Goal: Task Accomplishment & Management: Manage account settings

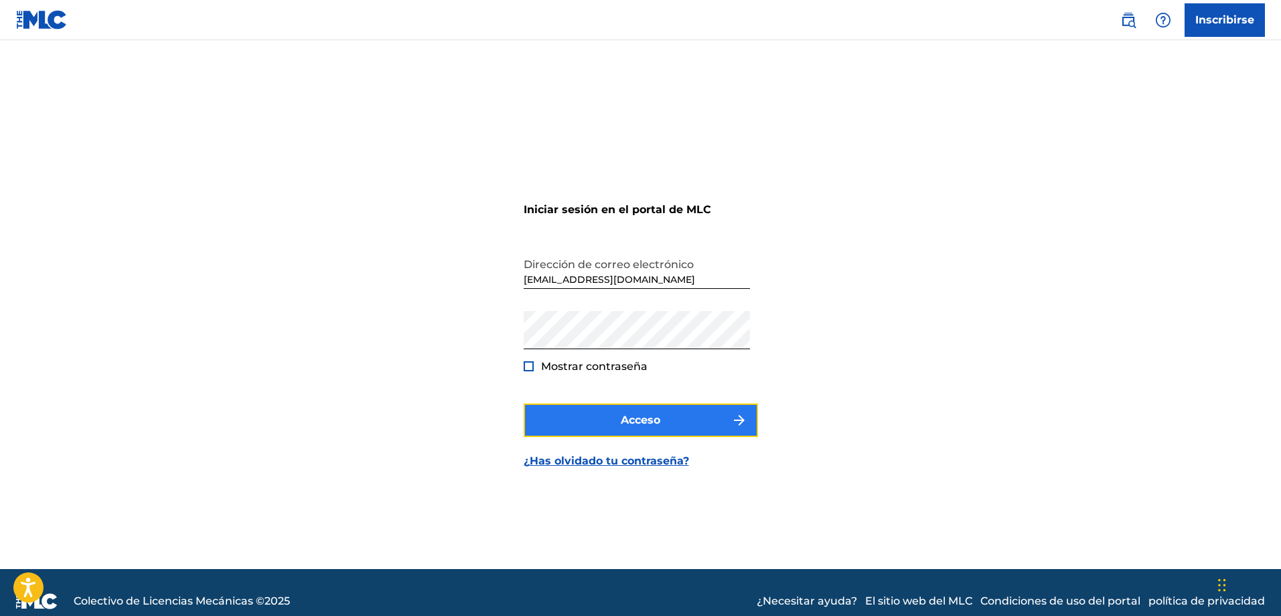
click at [661, 417] on button "Acceso" at bounding box center [641, 419] width 234 height 33
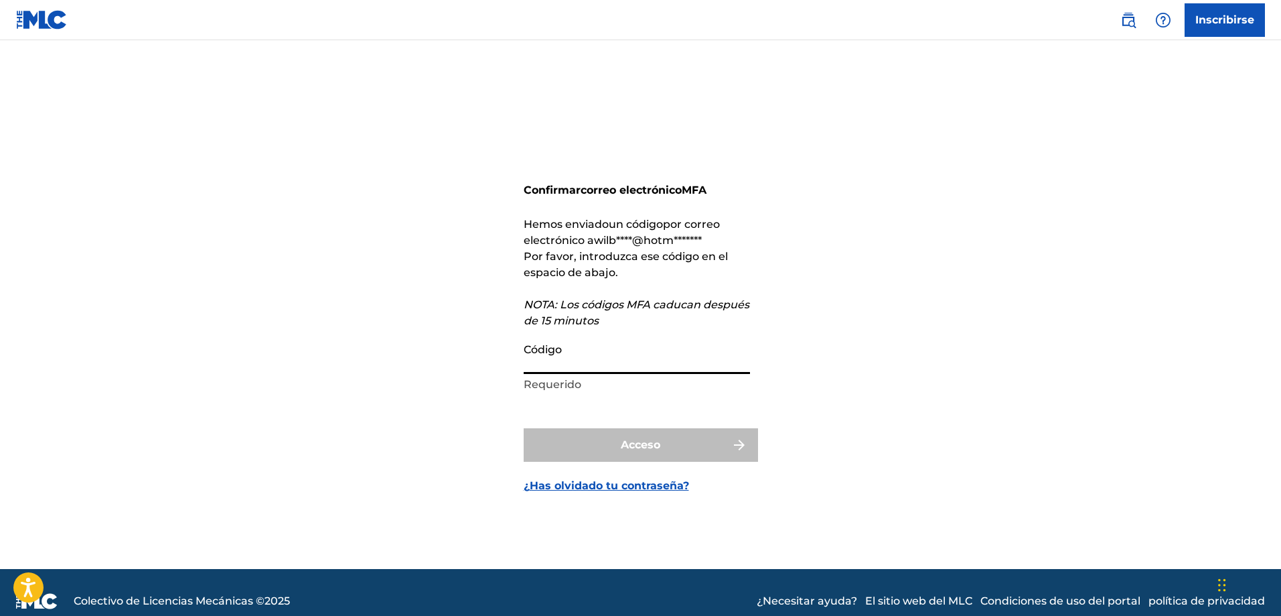
drag, startPoint x: 659, startPoint y: 368, endPoint x: 650, endPoint y: 376, distance: 12.3
click at [659, 368] on input "Código" at bounding box center [637, 355] width 226 height 38
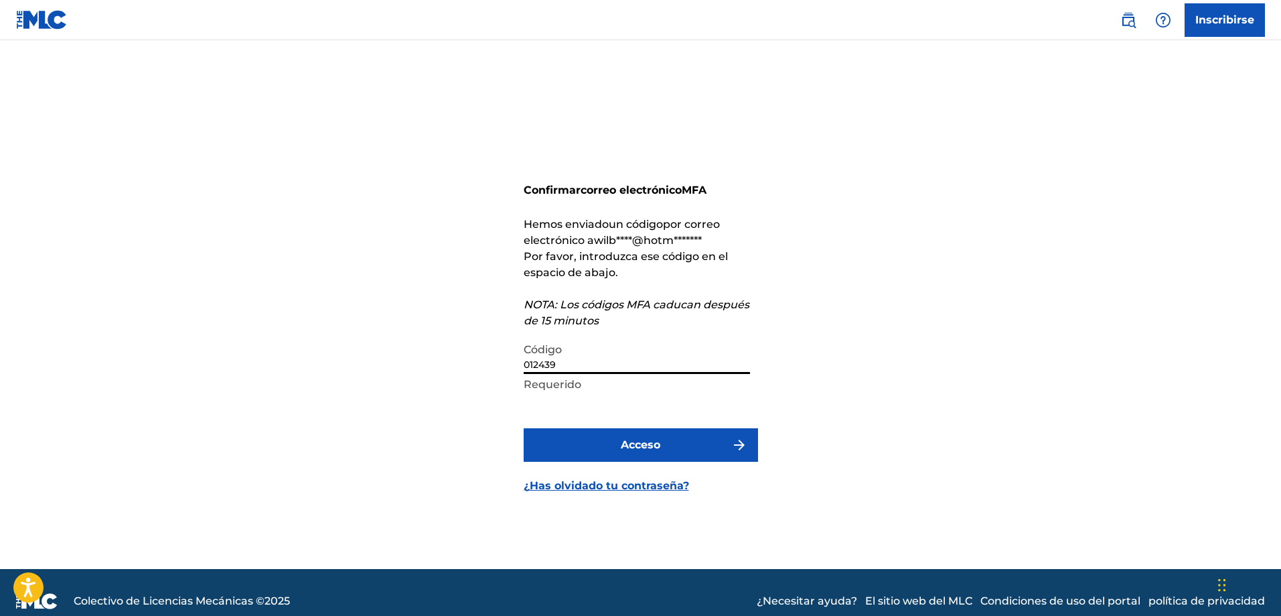
type input "012439"
click at [524, 428] on button "Acceso" at bounding box center [641, 444] width 234 height 33
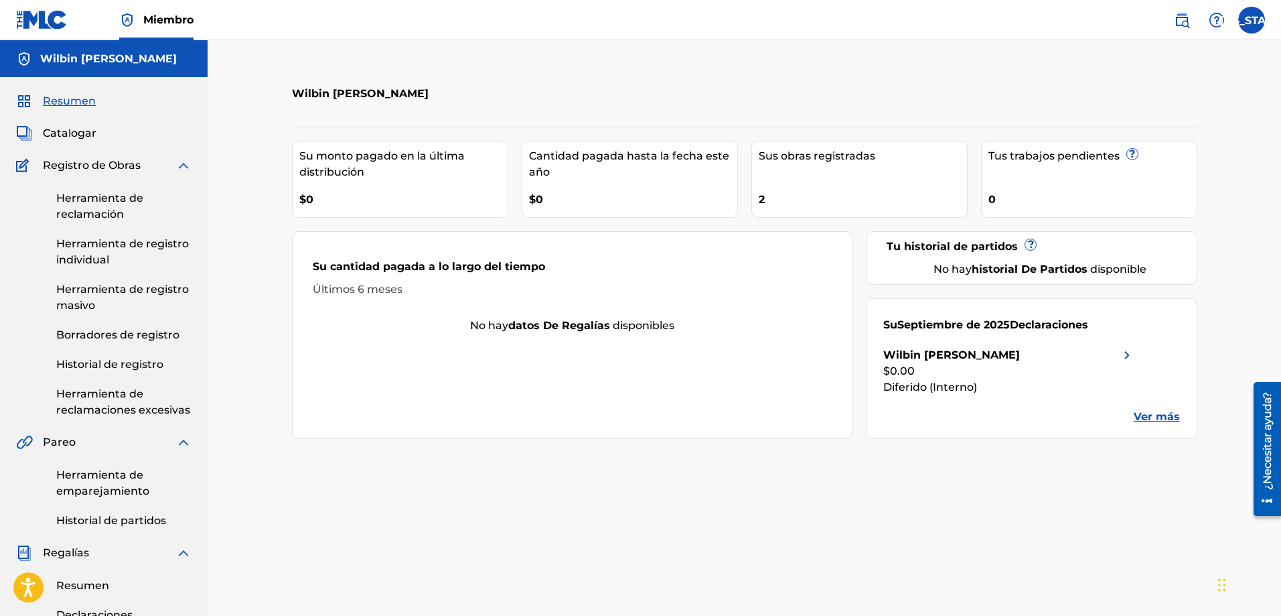
click at [1126, 354] on img at bounding box center [1127, 355] width 16 height 16
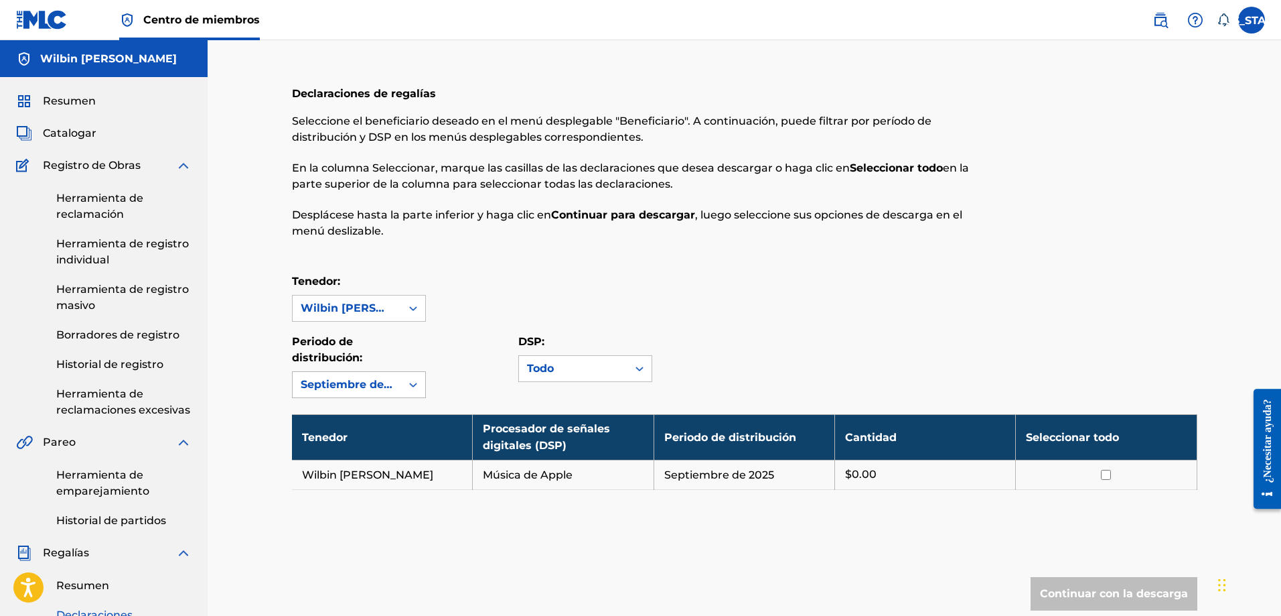
click at [409, 384] on icon at bounding box center [413, 384] width 13 height 13
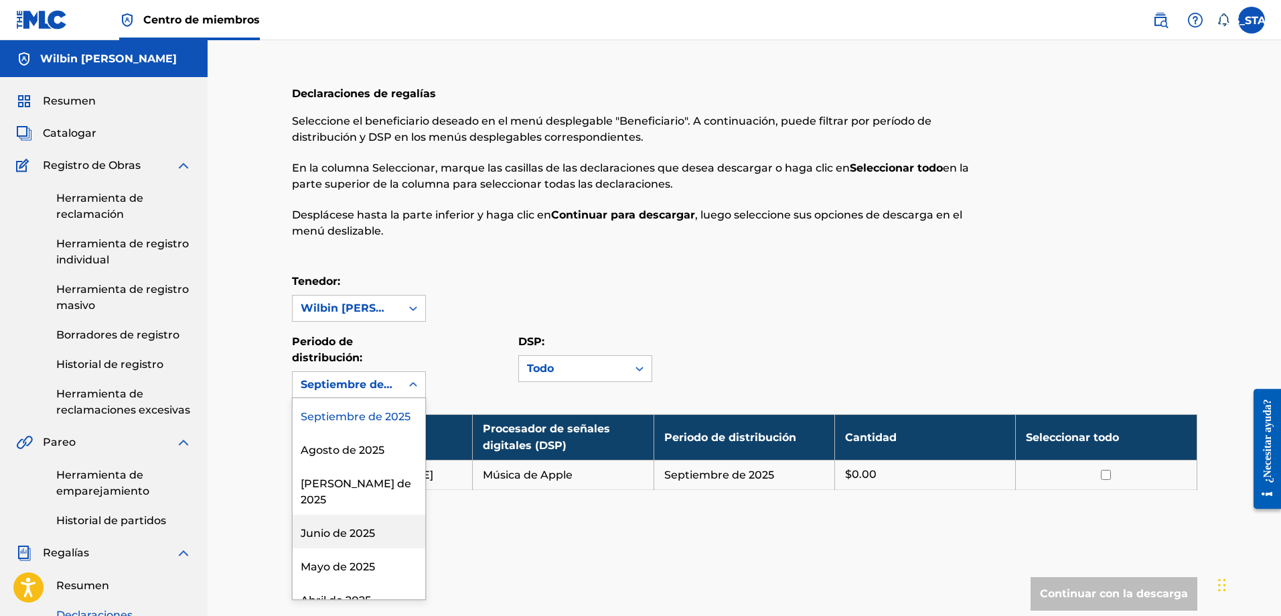
click at [355, 539] on font "Junio ​​de 2025" at bounding box center [338, 532] width 74 height 13
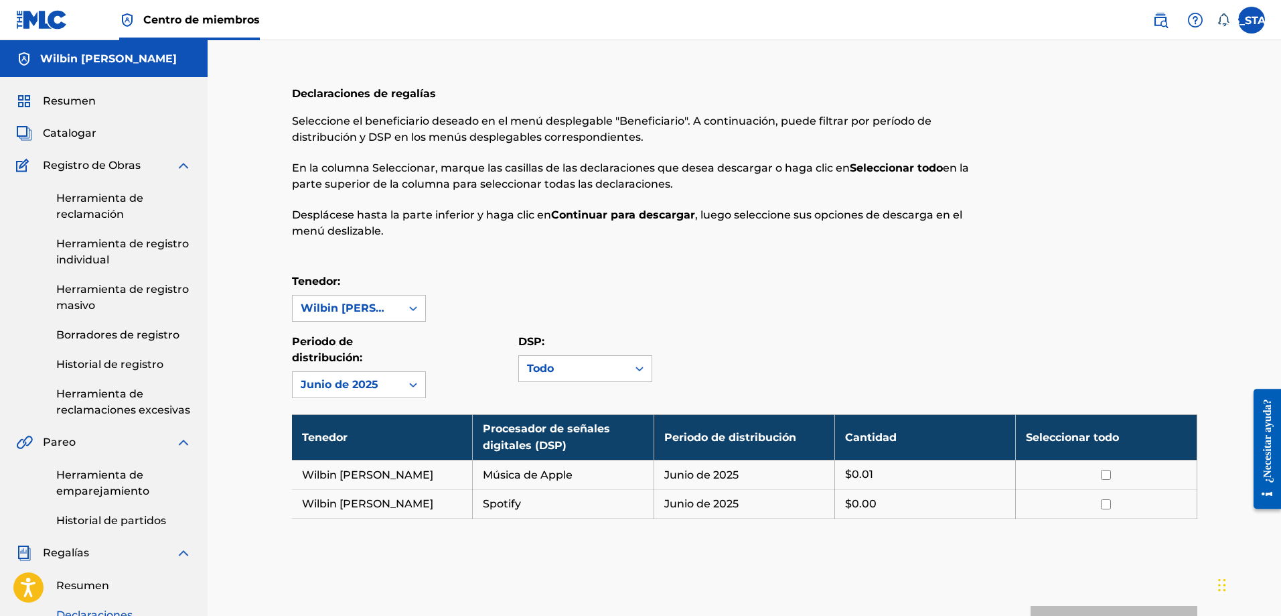
click at [417, 381] on icon at bounding box center [413, 384] width 13 height 13
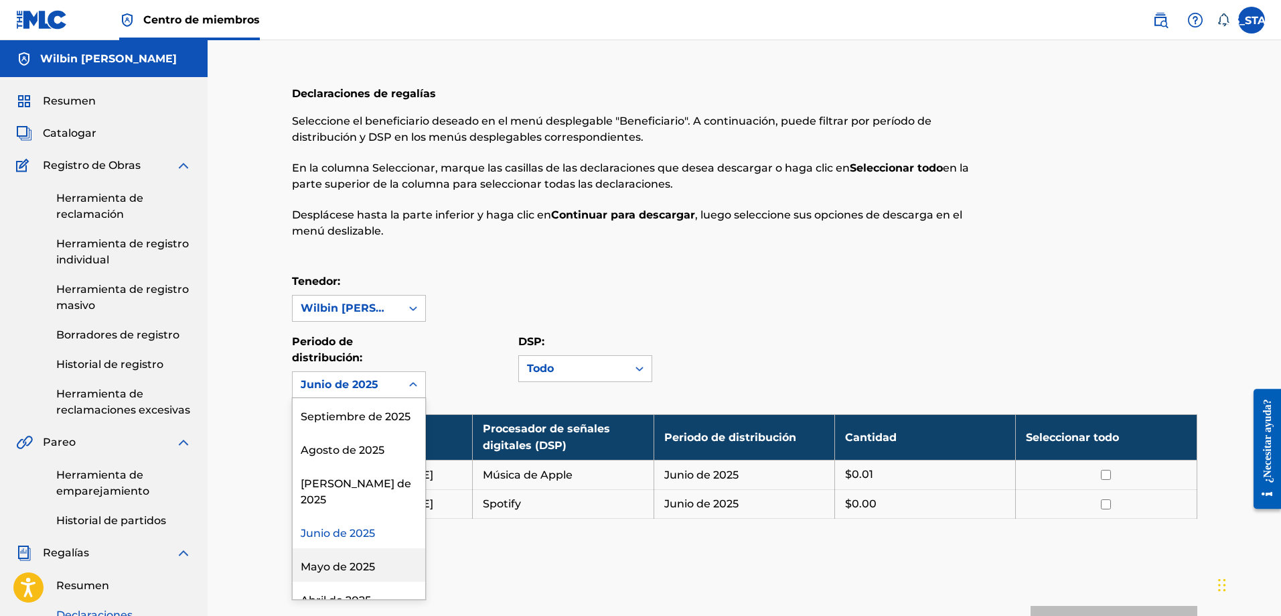
click at [350, 561] on font "Mayo de 2025" at bounding box center [338, 566] width 74 height 13
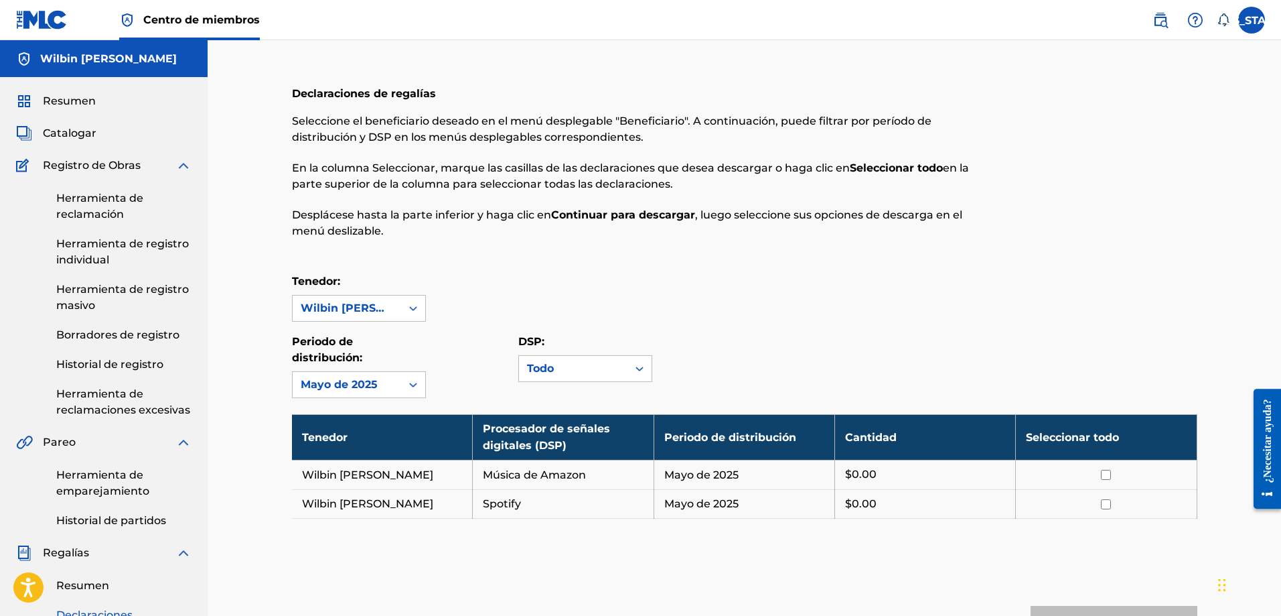
click at [416, 377] on div at bounding box center [413, 384] width 24 height 24
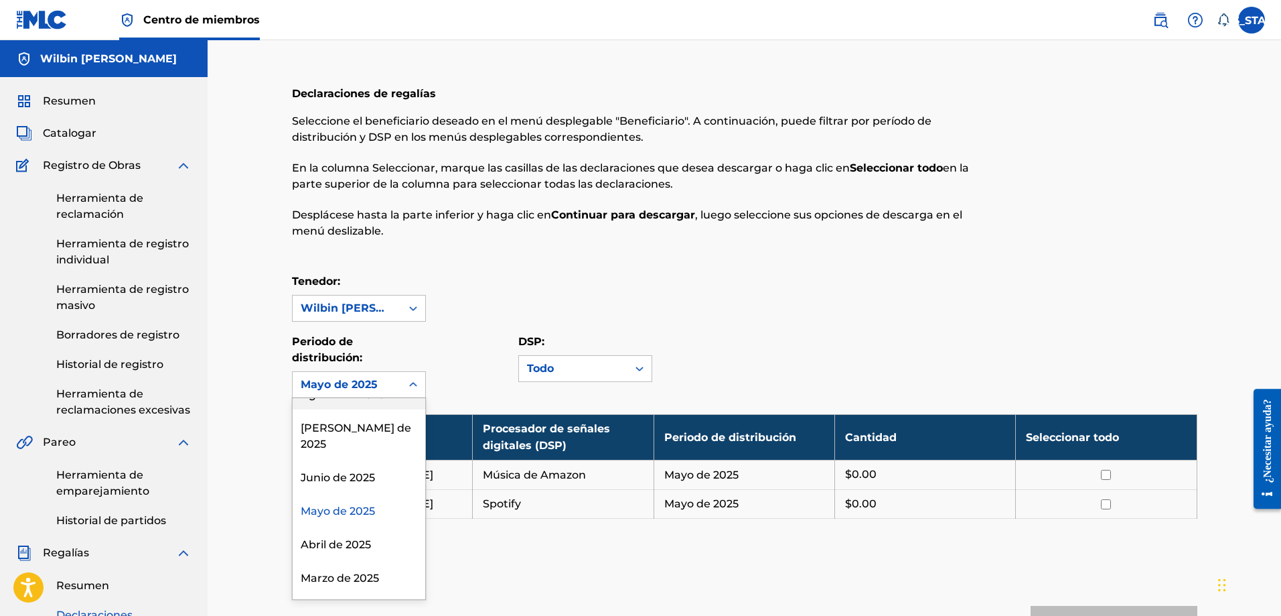
scroll to position [89, 0]
click at [358, 512] on font "Abril de 2025" at bounding box center [336, 510] width 70 height 13
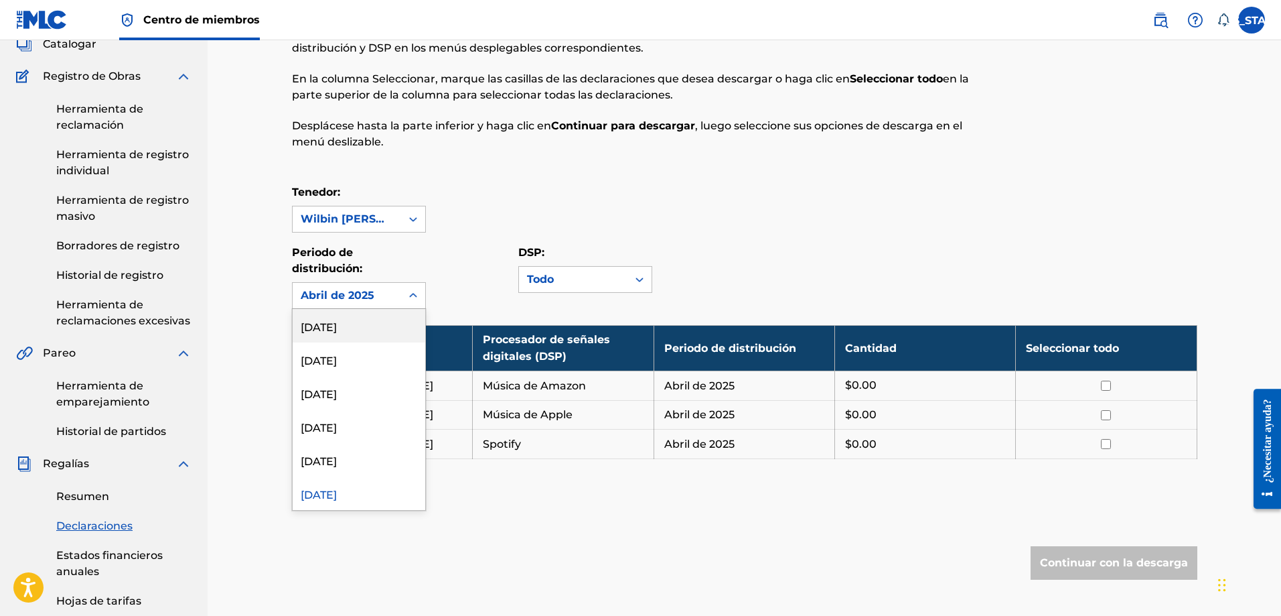
click at [403, 294] on div at bounding box center [413, 295] width 24 height 24
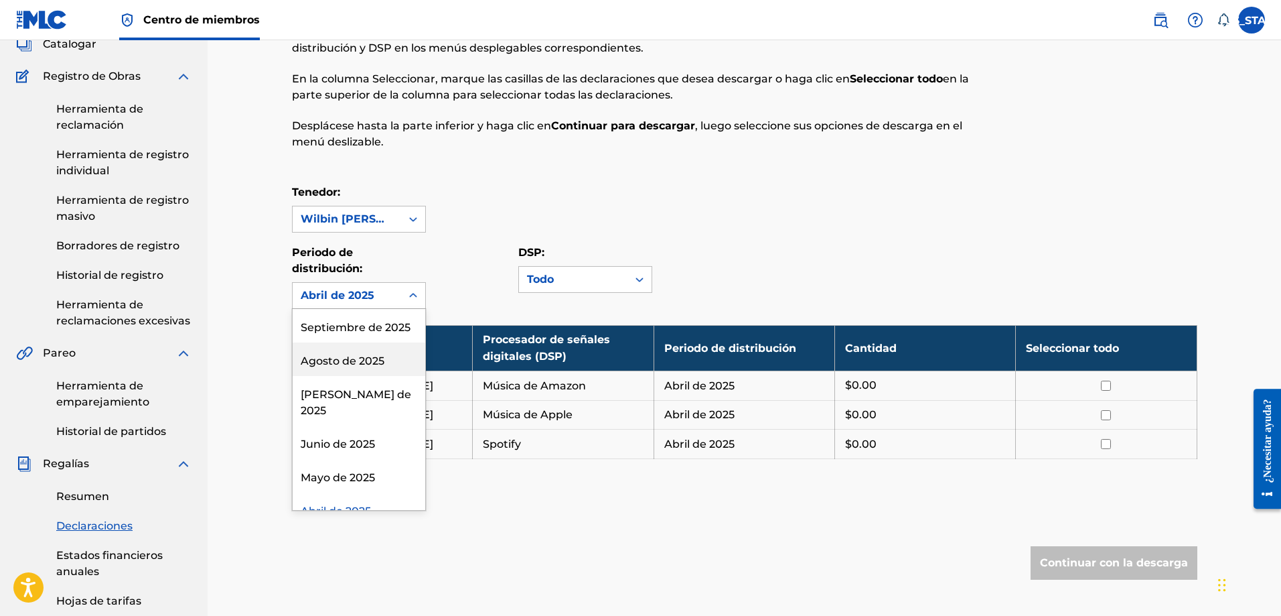
click at [352, 376] on div "Agosto de 2025" at bounding box center [359, 358] width 133 height 33
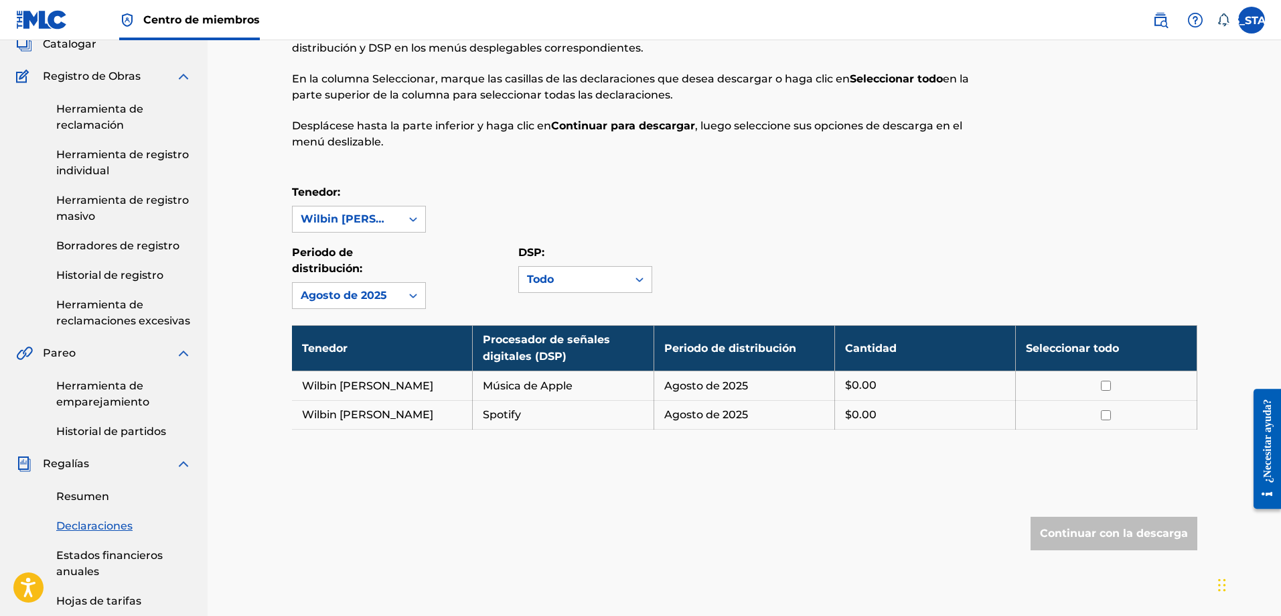
click at [416, 296] on icon at bounding box center [413, 295] width 13 height 13
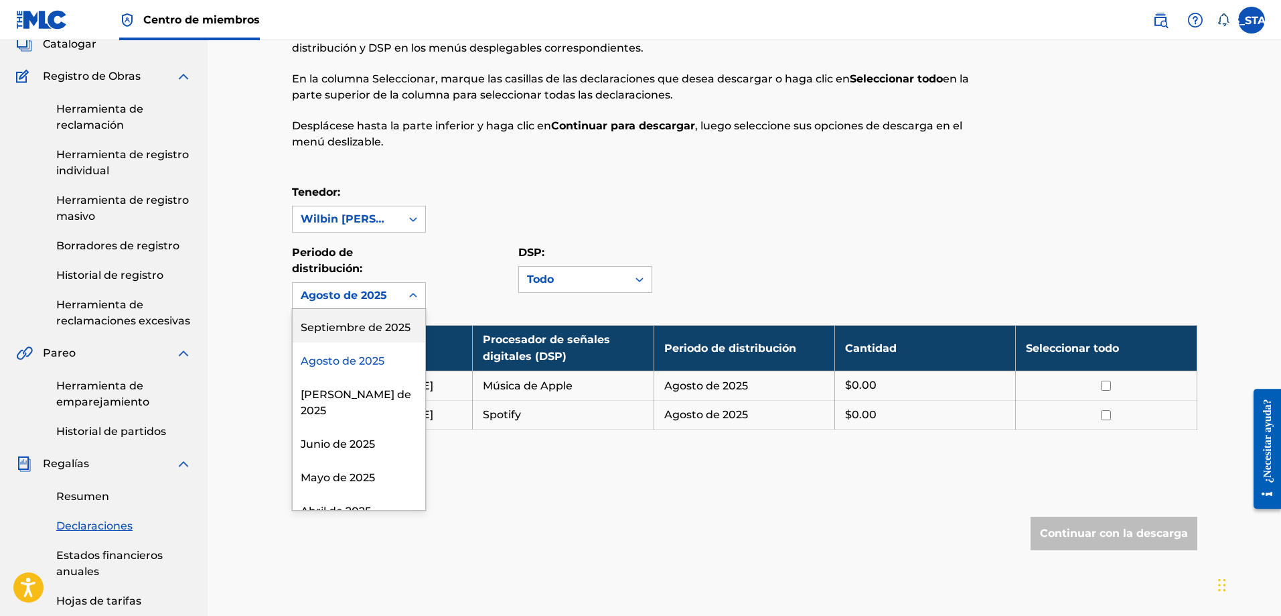
click at [354, 341] on div "Septiembre de 2025" at bounding box center [359, 325] width 133 height 33
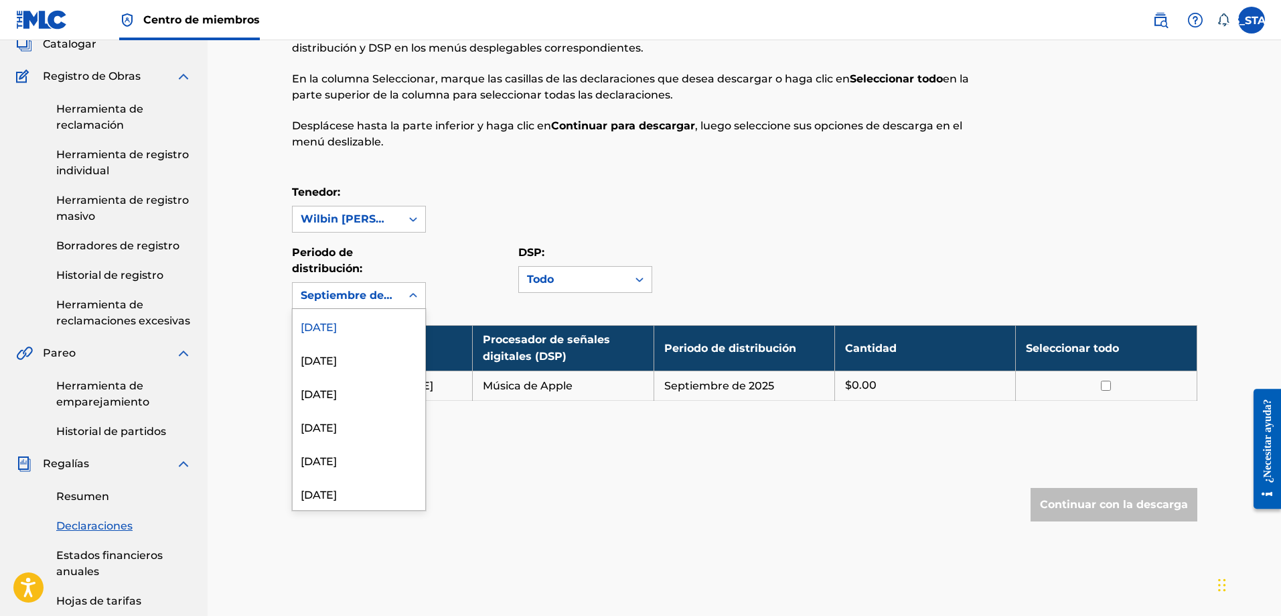
click at [419, 300] on icon at bounding box center [413, 295] width 13 height 13
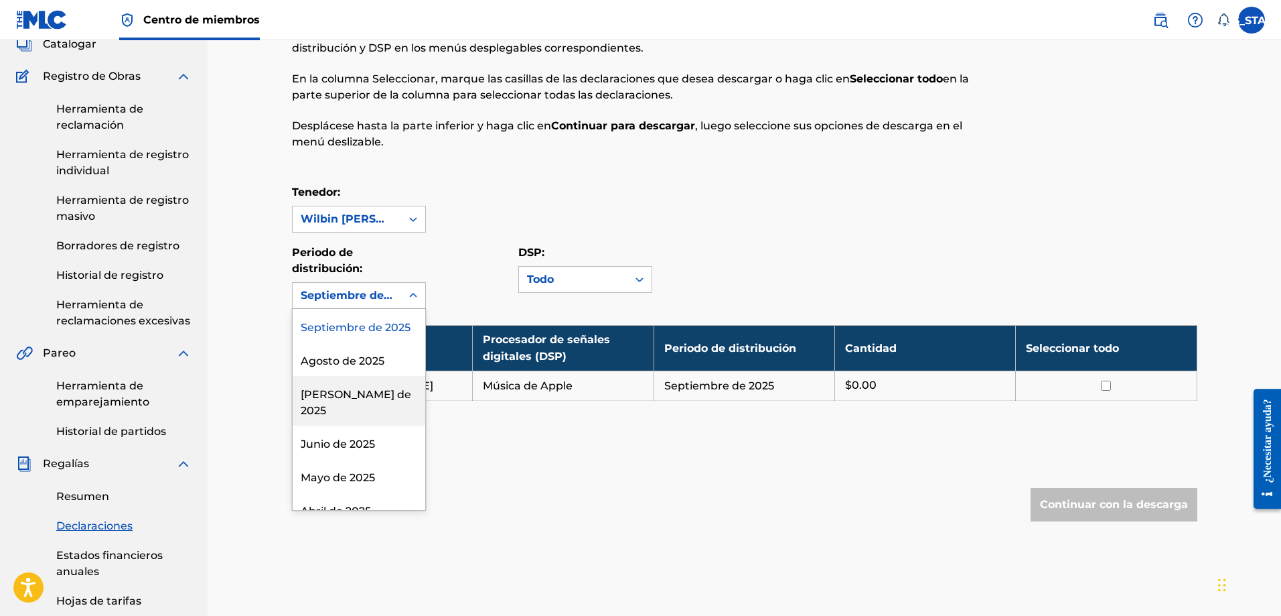
click at [378, 403] on div "[PERSON_NAME] de 2025" at bounding box center [359, 401] width 133 height 50
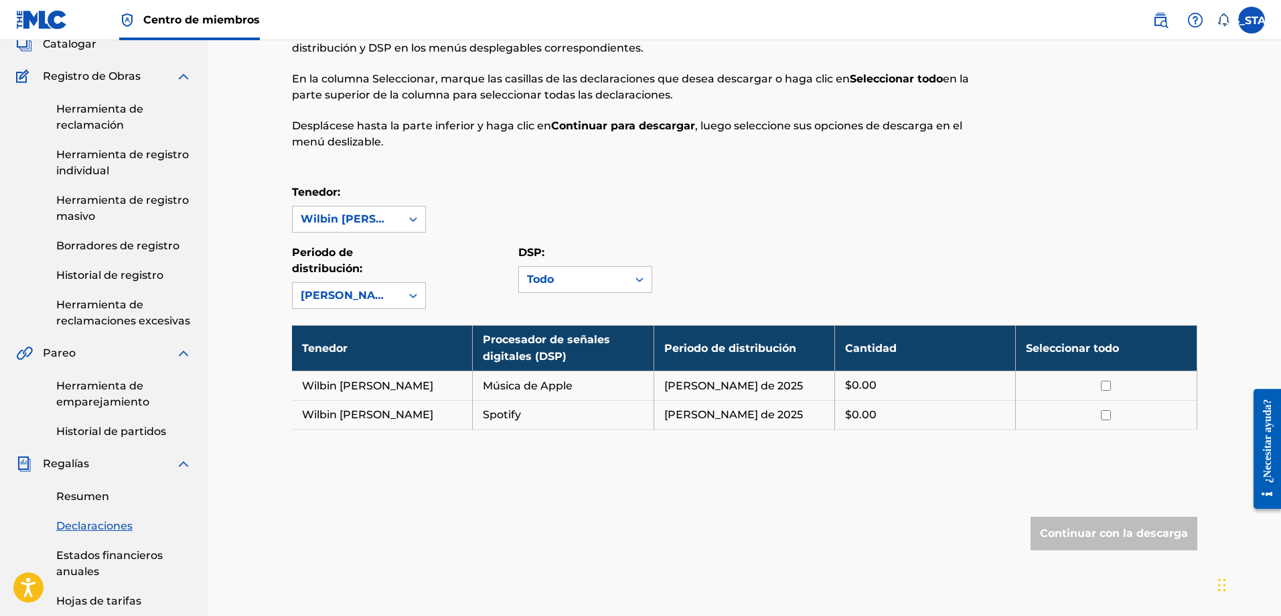
click at [416, 287] on div at bounding box center [413, 295] width 24 height 24
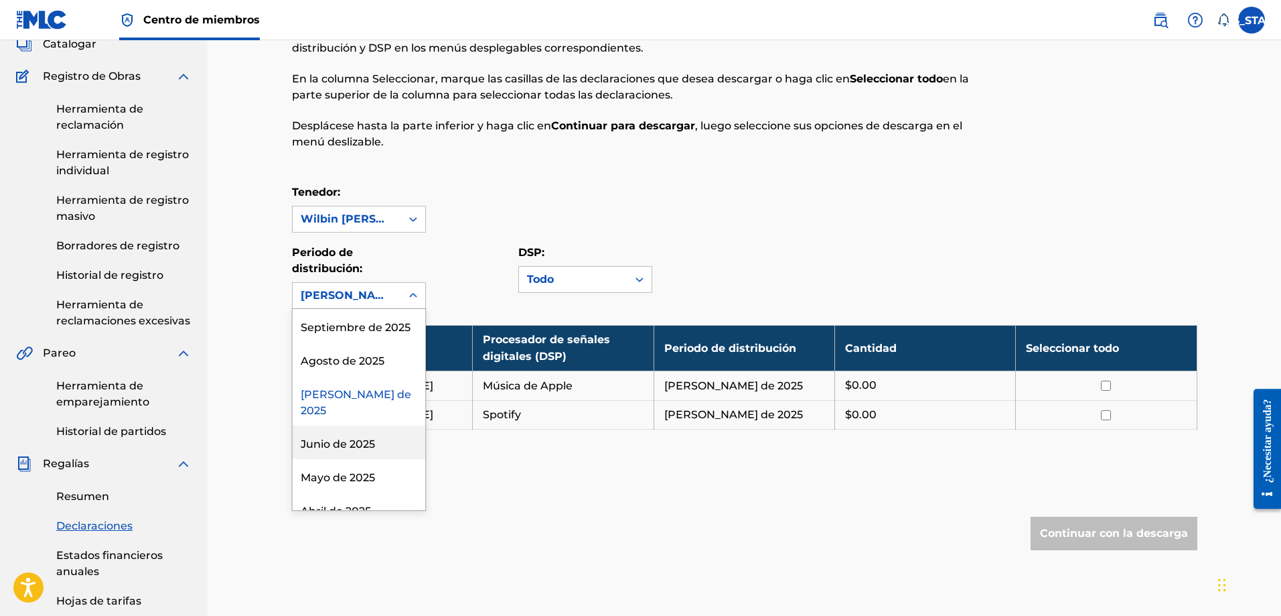
click at [360, 447] on font "Junio ​​de 2025" at bounding box center [338, 443] width 74 height 13
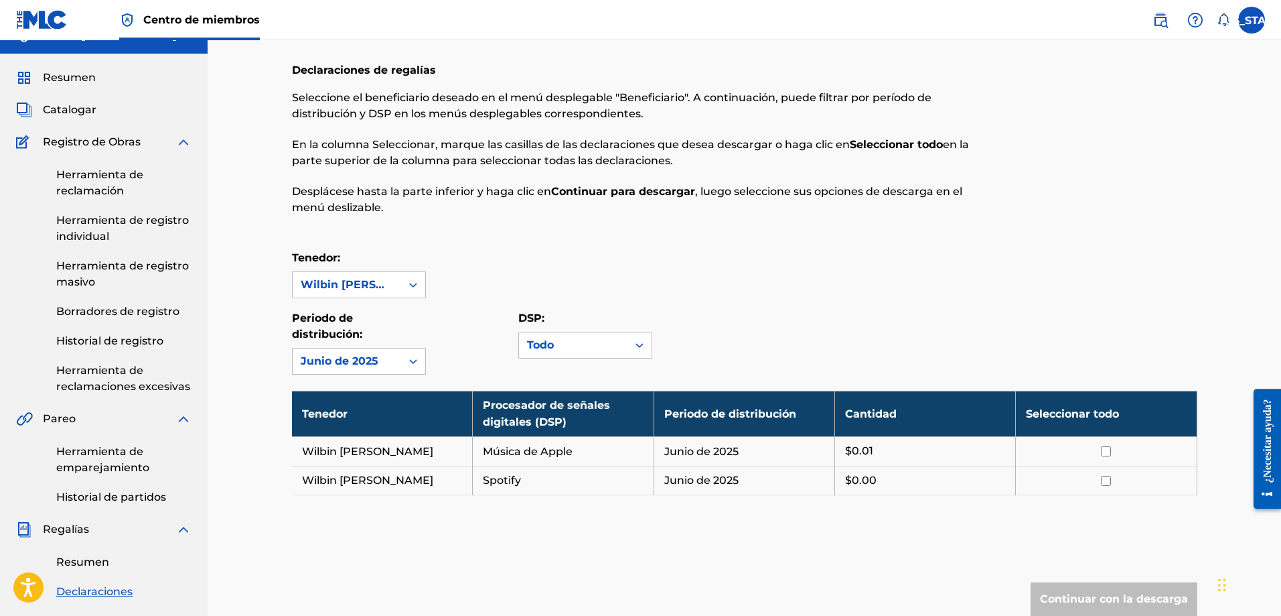
scroll to position [0, 0]
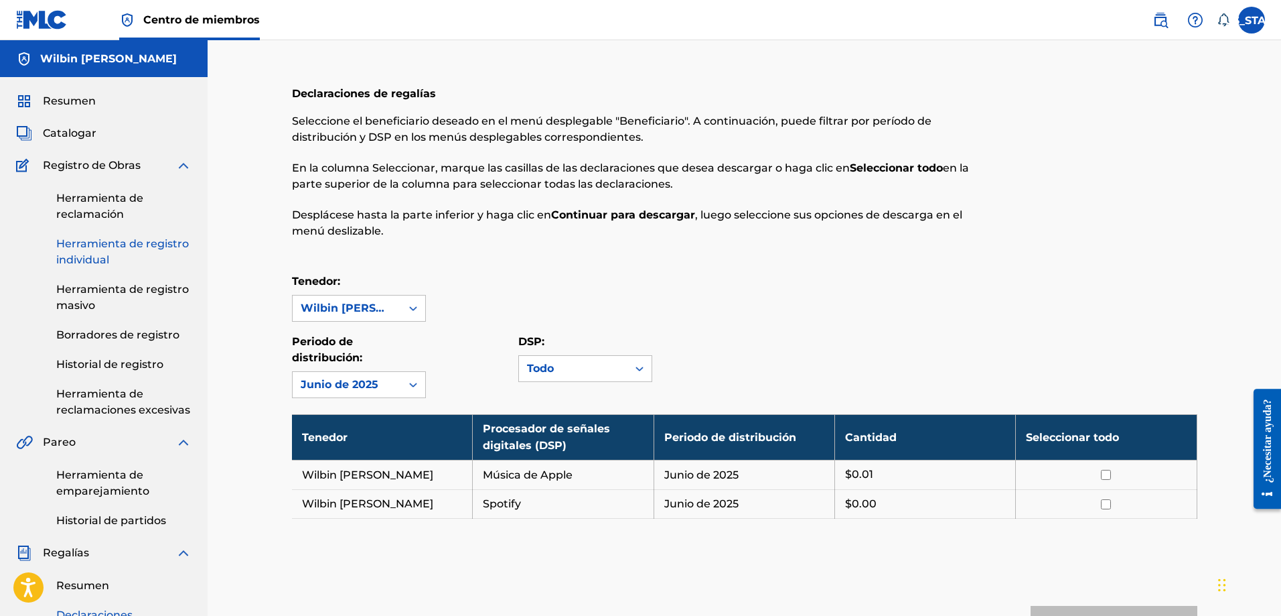
click at [135, 250] on link "Herramienta de registro individual" at bounding box center [123, 252] width 135 height 32
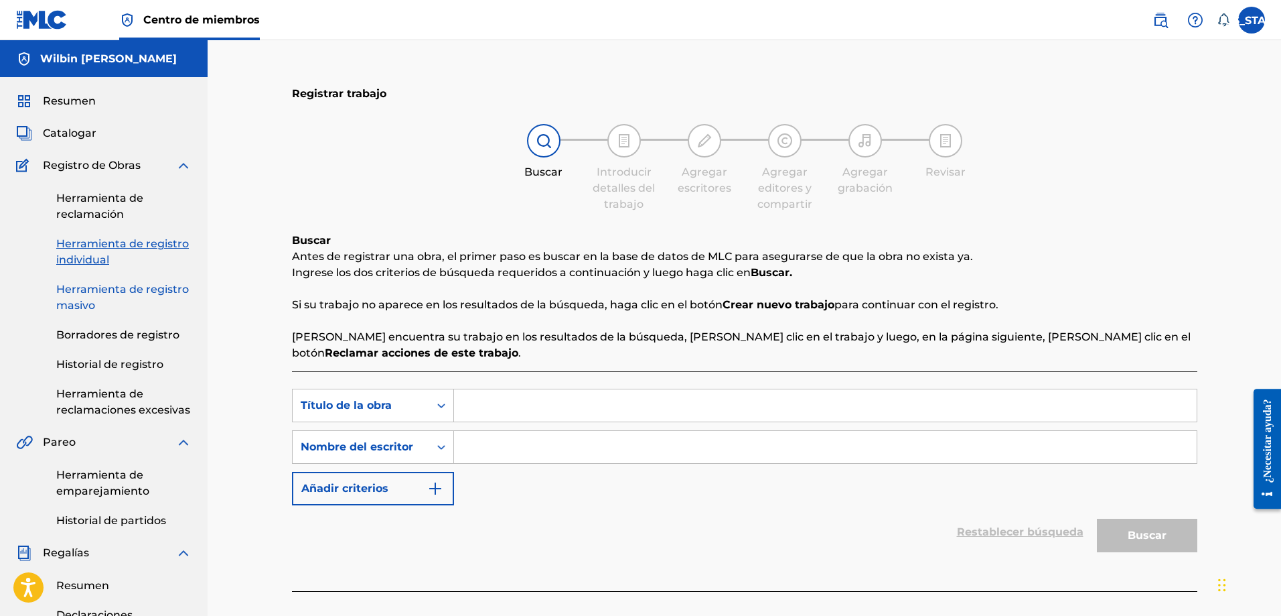
click at [133, 300] on link "Herramienta de registro masivo" at bounding box center [123, 297] width 135 height 32
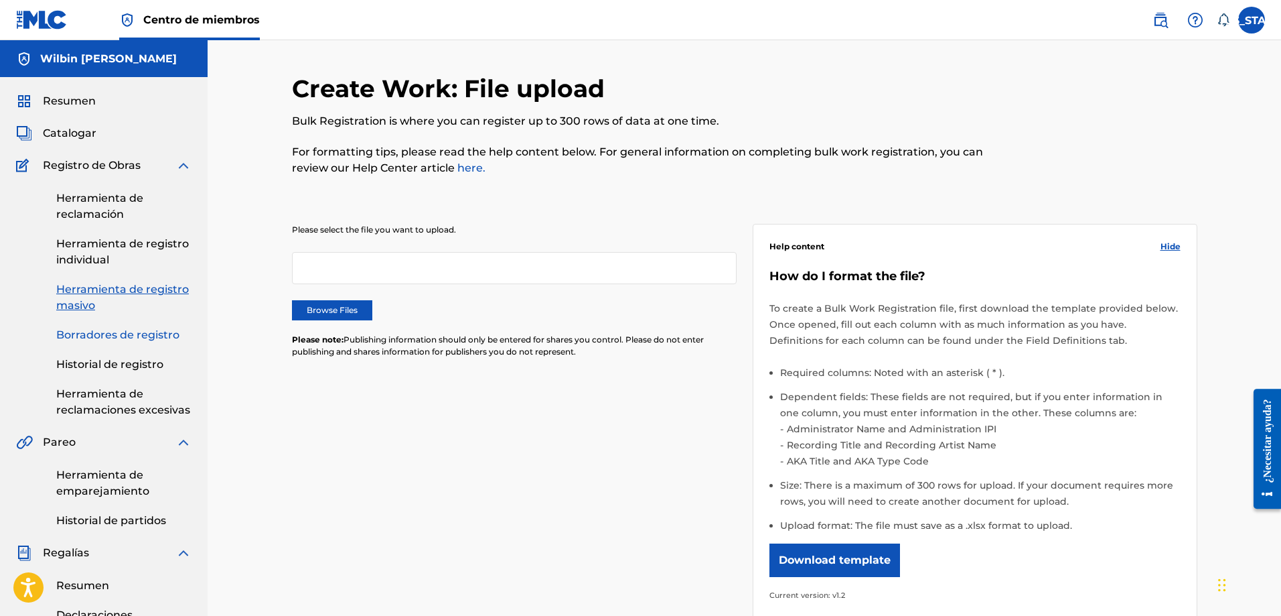
click at [141, 338] on font "Borradores de registro" at bounding box center [117, 334] width 123 height 13
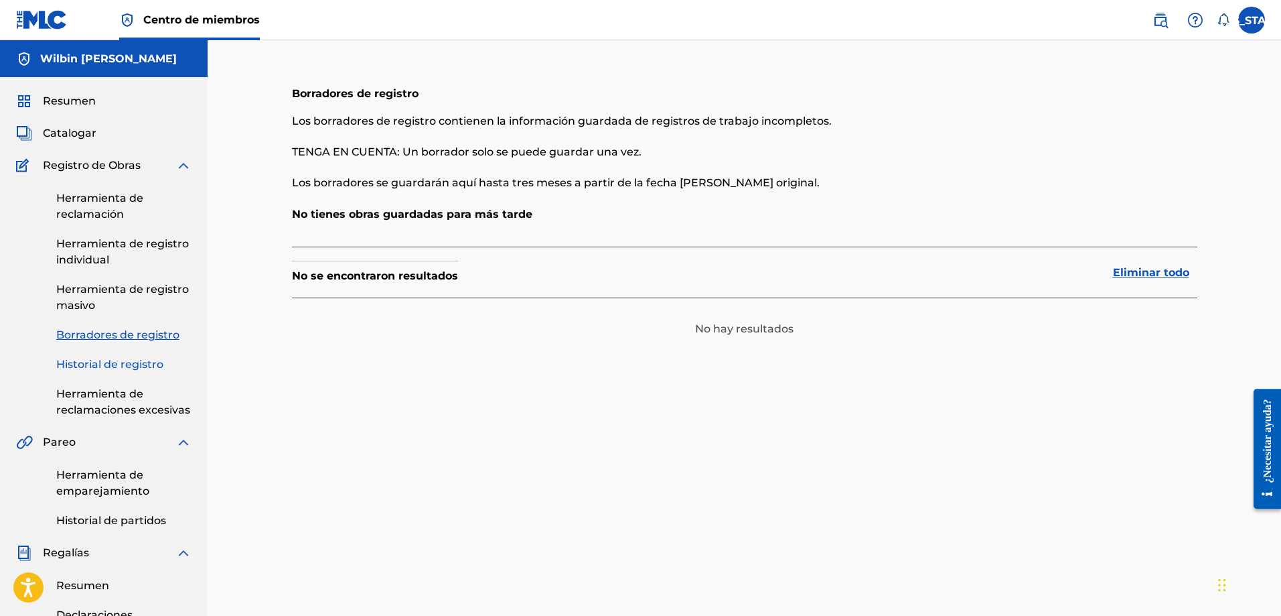
click at [156, 368] on font "Historial de registro" at bounding box center [109, 364] width 107 height 13
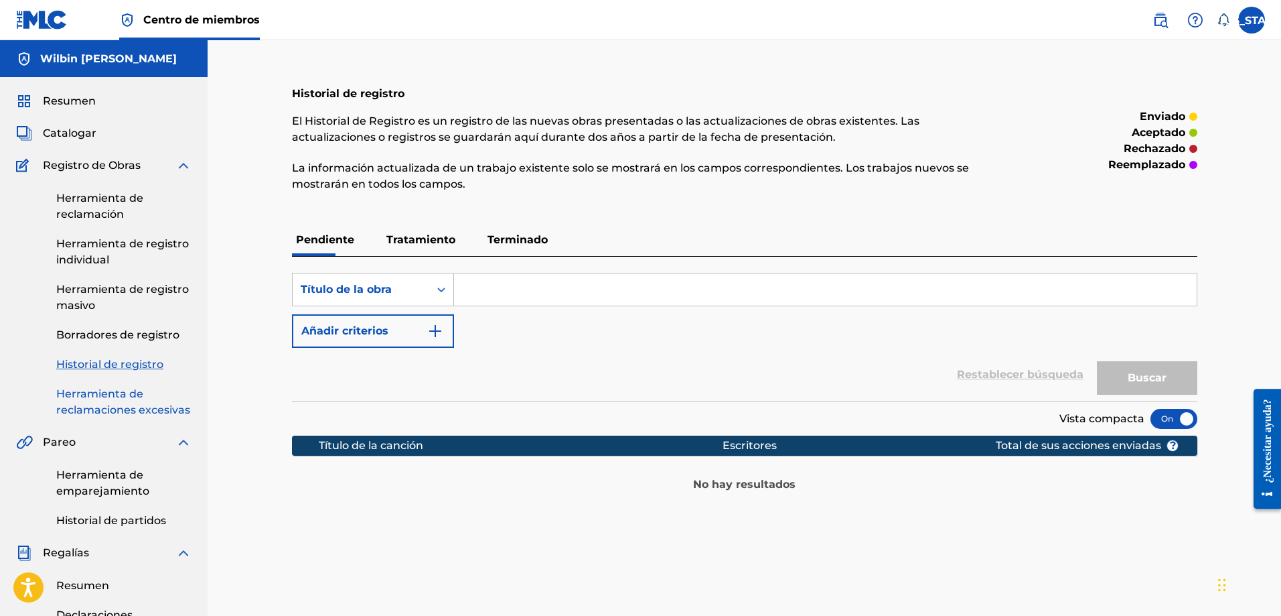
click at [125, 388] on font "Herramienta de reclamaciones excesivas" at bounding box center [123, 401] width 134 height 29
